Goal: Transaction & Acquisition: Purchase product/service

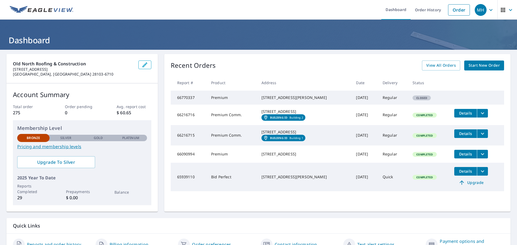
click at [144, 66] on icon "button" at bounding box center [145, 65] width 6 height 6
click at [470, 69] on span "Start New Order" at bounding box center [484, 65] width 31 height 7
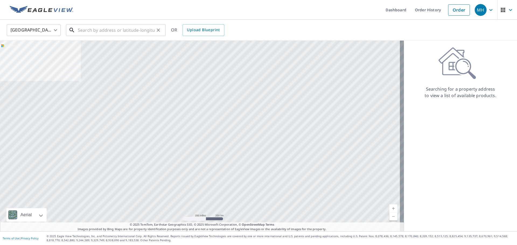
click at [124, 32] on input "text" at bounding box center [116, 30] width 77 height 15
click at [91, 29] on input "text" at bounding box center [116, 30] width 77 height 15
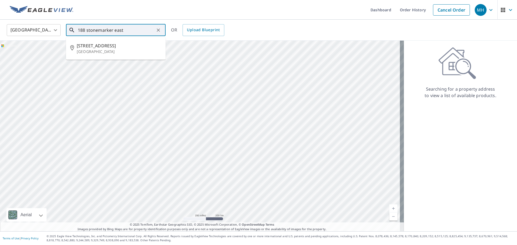
click at [112, 46] on span "[STREET_ADDRESS]" at bounding box center [119, 46] width 85 height 6
type input "[STREET_ADDRESS]"
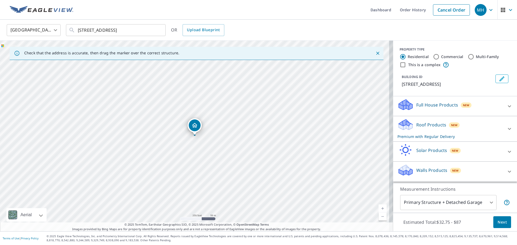
click at [481, 205] on body "MH MH Dashboard Order History Cancel Order MH [GEOGRAPHIC_DATA] [GEOGRAPHIC_DAT…" at bounding box center [258, 122] width 517 height 245
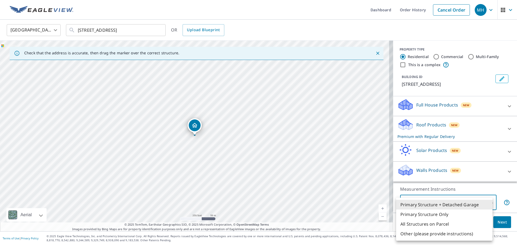
click at [481, 205] on li "Primary Structure + Detached Garage" at bounding box center [444, 205] width 96 height 10
click at [481, 205] on body "MH MH Dashboard Order History Cancel Order MH [GEOGRAPHIC_DATA] [GEOGRAPHIC_DAT…" at bounding box center [258, 122] width 517 height 245
click at [478, 214] on li "Primary Structure Only" at bounding box center [444, 215] width 96 height 10
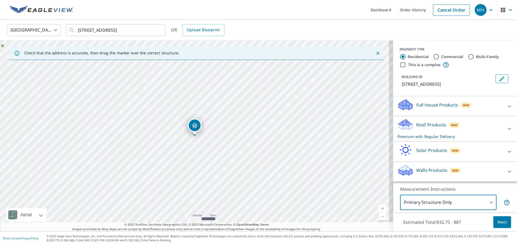
click at [478, 201] on body "MH MH Dashboard Order History Cancel Order MH [GEOGRAPHIC_DATA] [GEOGRAPHIC_DAT…" at bounding box center [258, 122] width 517 height 245
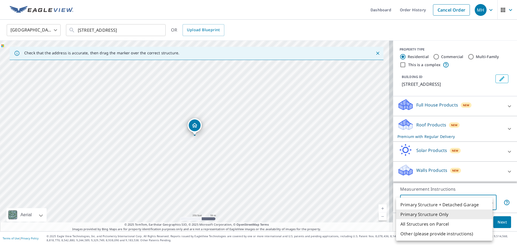
click at [478, 204] on li "Primary Structure + Detached Garage" at bounding box center [444, 205] width 96 height 10
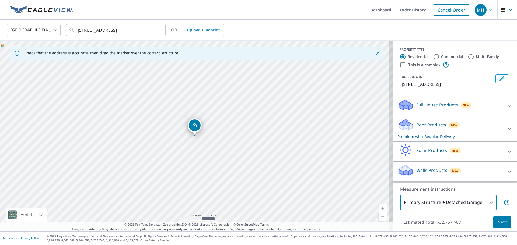
click at [478, 204] on body "MH MH Dashboard Order History Cancel Order MH [GEOGRAPHIC_DATA] [GEOGRAPHIC_DAT…" at bounding box center [258, 122] width 517 height 245
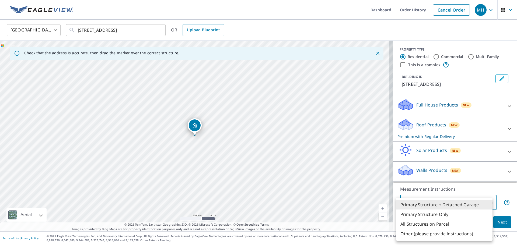
click at [209, 146] on div at bounding box center [258, 122] width 517 height 245
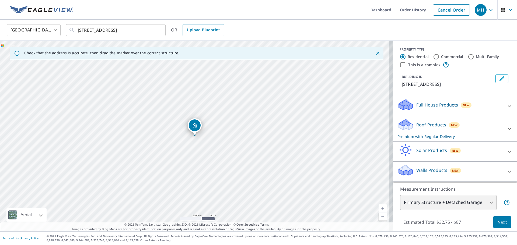
click at [191, 144] on div "[STREET_ADDRESS]" at bounding box center [196, 136] width 393 height 191
click at [203, 130] on div "[STREET_ADDRESS]" at bounding box center [196, 136] width 393 height 191
click at [468, 201] on body "MH MH Dashboard Order History Cancel Order MH [GEOGRAPHIC_DATA] [GEOGRAPHIC_DAT…" at bounding box center [258, 122] width 517 height 245
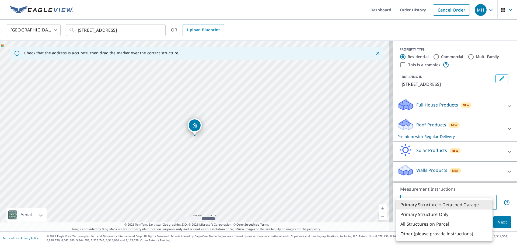
click at [468, 201] on li "Primary Structure + Detached Garage" at bounding box center [444, 205] width 96 height 10
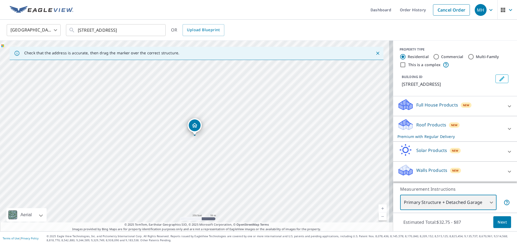
scroll to position [5, 0]
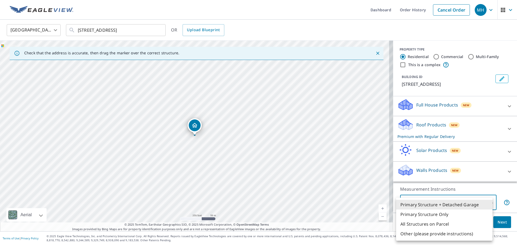
click at [491, 205] on body "MH MH Dashboard Order History Cancel Order MH [GEOGRAPHIC_DATA] [GEOGRAPHIC_DAT…" at bounding box center [258, 122] width 517 height 245
click at [484, 213] on li "Primary Structure Only" at bounding box center [444, 215] width 96 height 10
click at [483, 205] on body "MH MH Dashboard Order History Cancel Order MH [GEOGRAPHIC_DATA] [GEOGRAPHIC_DAT…" at bounding box center [258, 122] width 517 height 245
click at [483, 205] on li "Primary Structure + Detached Garage" at bounding box center [444, 205] width 96 height 10
click at [482, 208] on body "MH MH Dashboard Order History Cancel Order MH [GEOGRAPHIC_DATA] [GEOGRAPHIC_DAT…" at bounding box center [258, 122] width 517 height 245
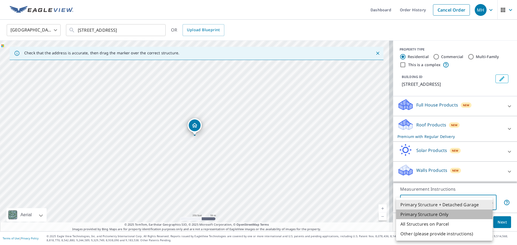
click at [476, 214] on li "Primary Structure Only" at bounding box center [444, 215] width 96 height 10
type input "2"
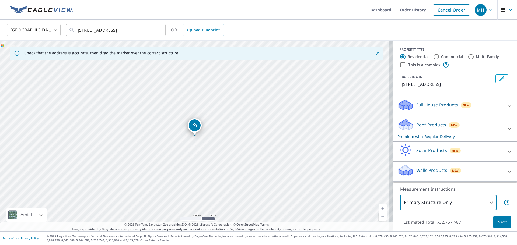
click at [500, 224] on span "Next" at bounding box center [502, 222] width 9 height 7
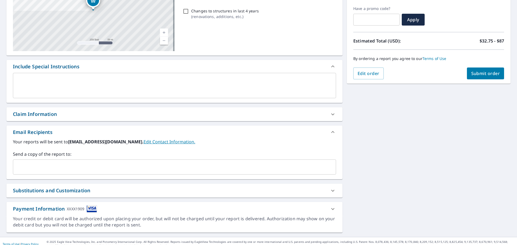
scroll to position [94, 0]
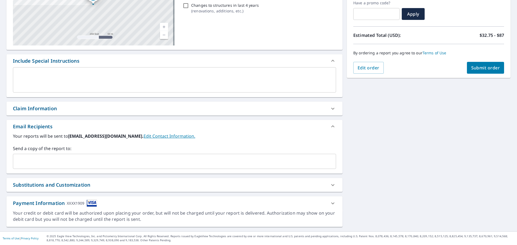
click at [195, 135] on link "Edit Contact Information." at bounding box center [170, 136] width 52 height 6
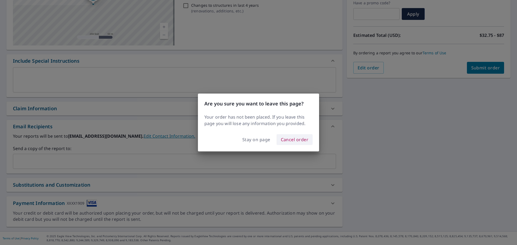
click at [290, 140] on span "Cancel order" at bounding box center [295, 140] width 28 height 8
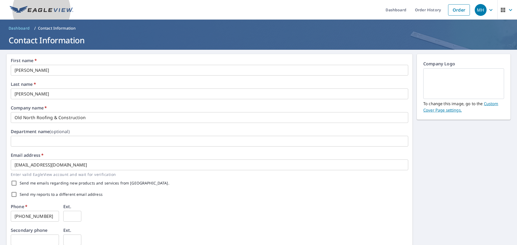
click at [32, 13] on img at bounding box center [42, 10] width 64 height 8
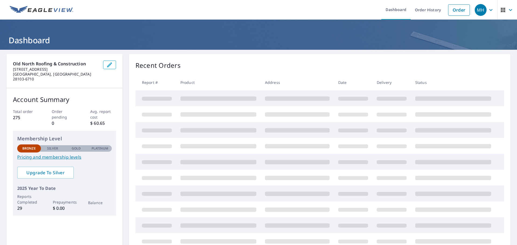
click at [45, 12] on img at bounding box center [42, 10] width 64 height 8
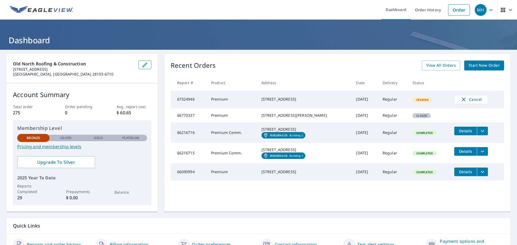
drag, startPoint x: 257, startPoint y: 163, endPoint x: 296, endPoint y: 168, distance: 39.1
click at [296, 163] on td "[STREET_ADDRESS][GEOGRAPHIC_DATA] 1" at bounding box center [304, 153] width 95 height 20
copy div "[STREET_ADDRESS]"
drag, startPoint x: 259, startPoint y: 118, endPoint x: 304, endPoint y: 121, distance: 44.8
click at [304, 121] on td "[STREET_ADDRESS][PERSON_NAME]" at bounding box center [304, 116] width 95 height 14
